Goal: Task Accomplishment & Management: Manage account settings

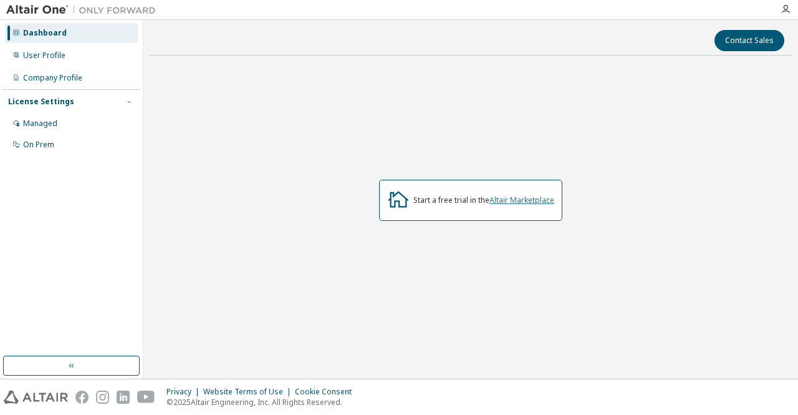
click at [526, 201] on link "Altair Marketplace" at bounding box center [521, 199] width 65 height 11
click at [56, 147] on div "On Prem" at bounding box center [71, 145] width 133 height 20
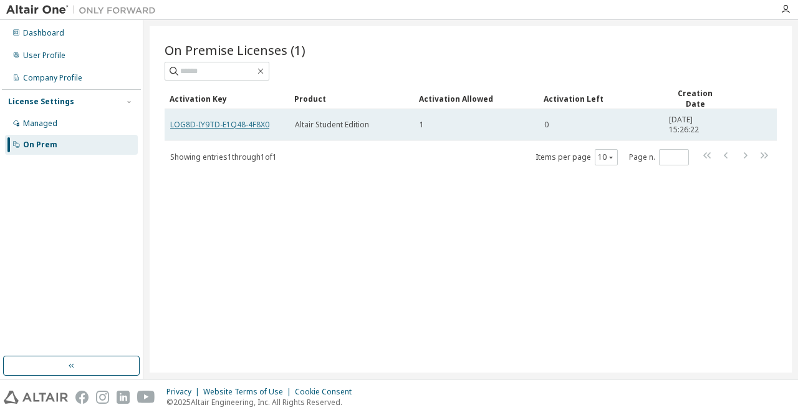
click at [218, 125] on link "LOG8D-IY9TD-E1Q48-4F8X0" at bounding box center [219, 124] width 99 height 11
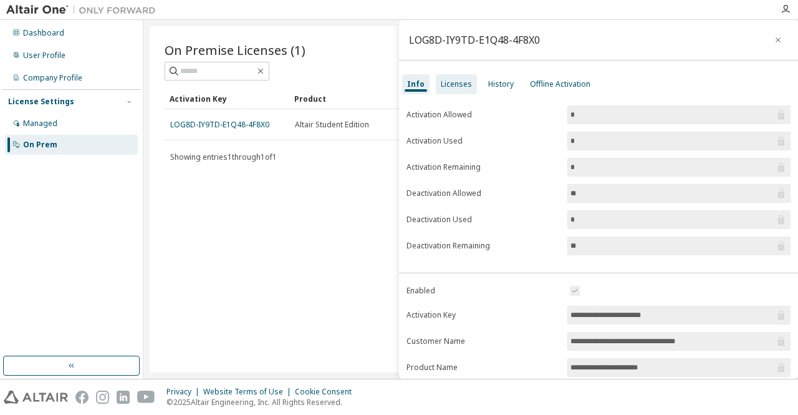
click at [448, 90] on div "Licenses" at bounding box center [456, 84] width 41 height 20
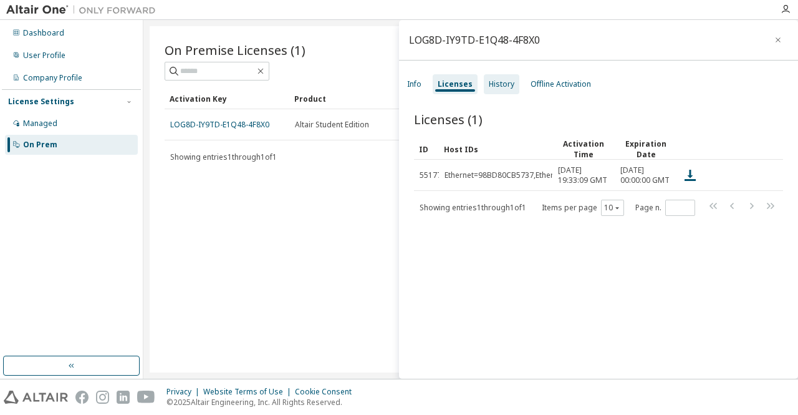
click at [507, 79] on div "History" at bounding box center [502, 84] width 26 height 10
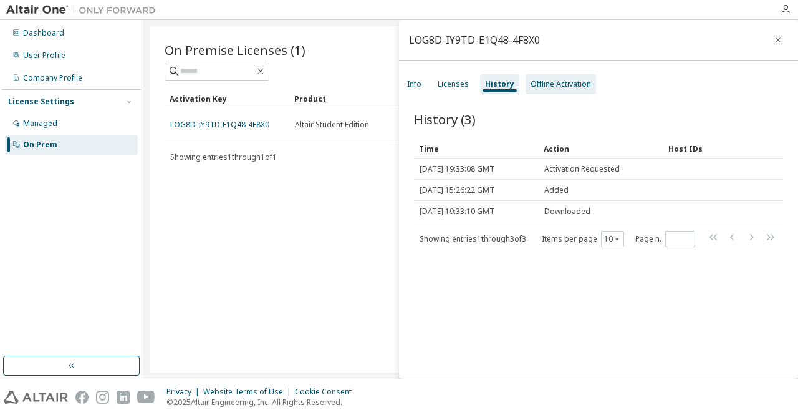
click at [549, 79] on div "Offline Activation" at bounding box center [560, 84] width 60 height 10
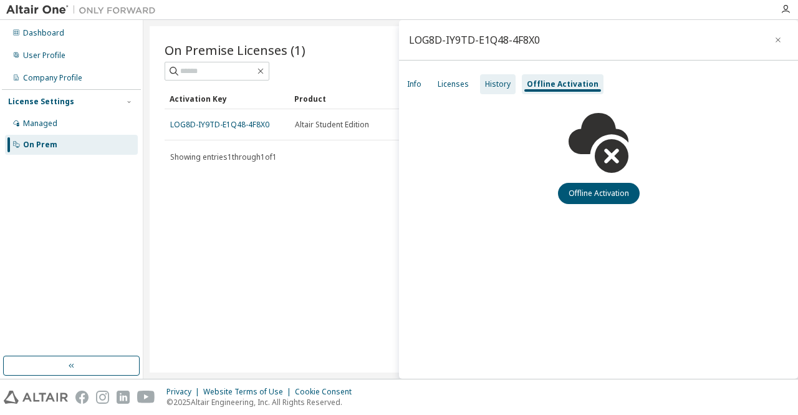
click at [494, 90] on div "History" at bounding box center [498, 84] width 36 height 20
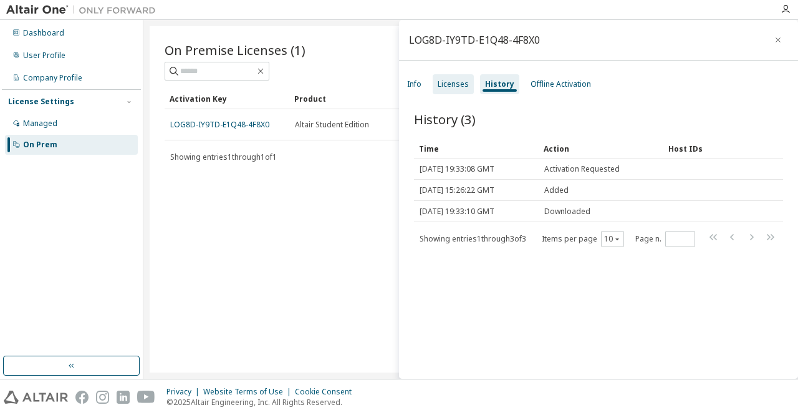
click at [446, 84] on div "Licenses" at bounding box center [453, 84] width 31 height 10
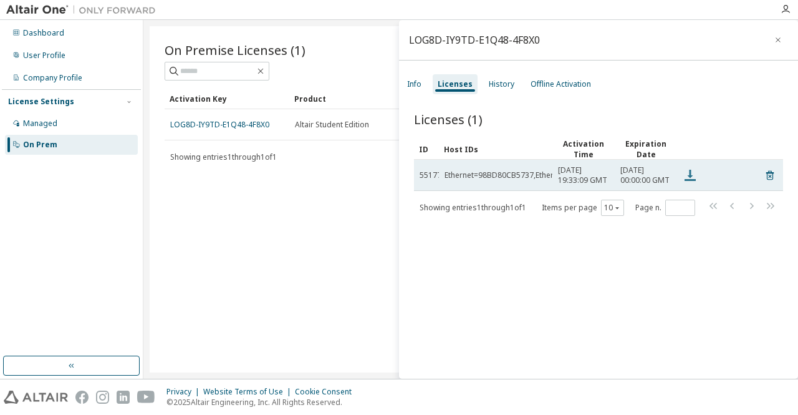
click at [688, 176] on icon at bounding box center [690, 175] width 15 height 15
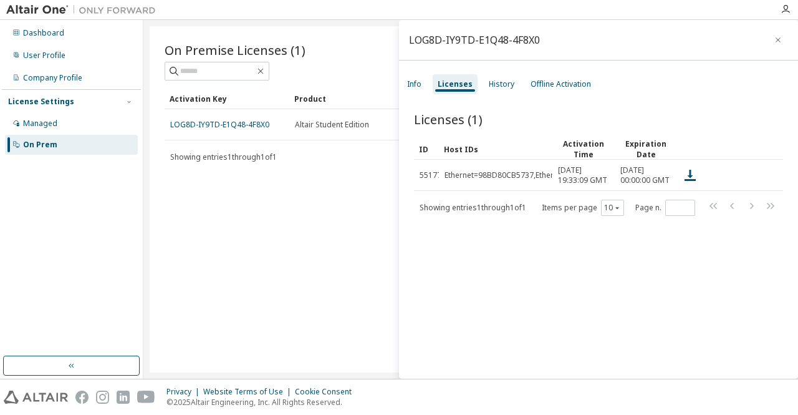
click at [733, 146] on tr "ID Host IDs Activation Time Expiration Date" at bounding box center [598, 148] width 369 height 21
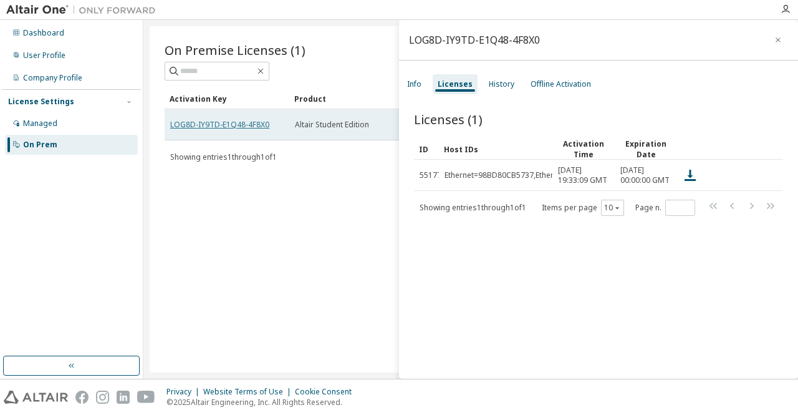
drag, startPoint x: 195, startPoint y: 123, endPoint x: 181, endPoint y: 123, distance: 14.3
click at [181, 123] on link "LOG8D-IY9TD-E1Q48-4F8X0" at bounding box center [219, 124] width 99 height 11
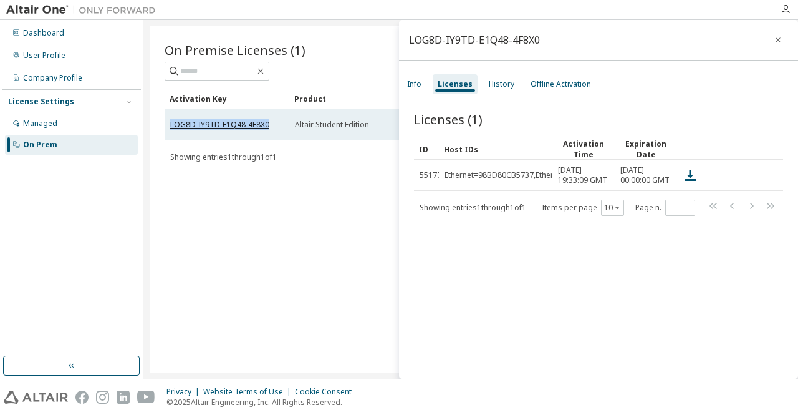
drag, startPoint x: 268, startPoint y: 122, endPoint x: 171, endPoint y: 124, distance: 97.3
click at [171, 124] on div "LOG8D-IY9TD-E1Q48-4F8X0" at bounding box center [226, 125] width 113 height 10
copy link "LOG8D-IY9TD-E1Q48-4F8X0"
